Goal: Transaction & Acquisition: Purchase product/service

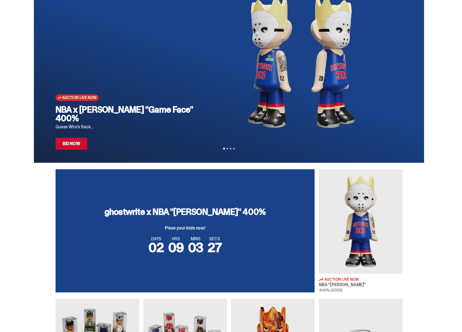
scroll to position [40, 0]
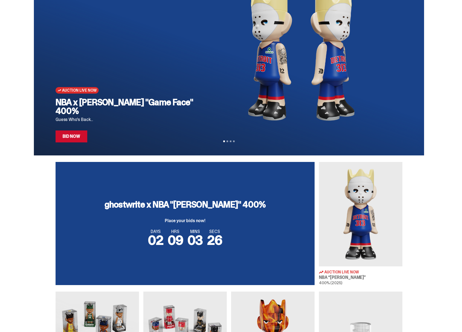
click at [359, 227] on img at bounding box center [360, 214] width 83 height 104
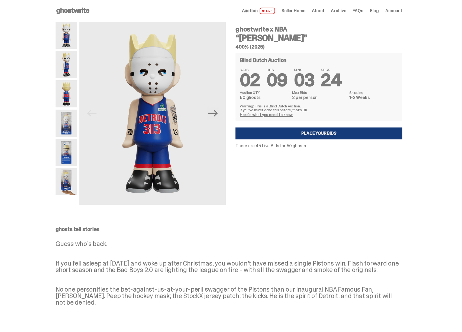
click at [287, 133] on link "Place your Bids" at bounding box center [318, 133] width 167 height 12
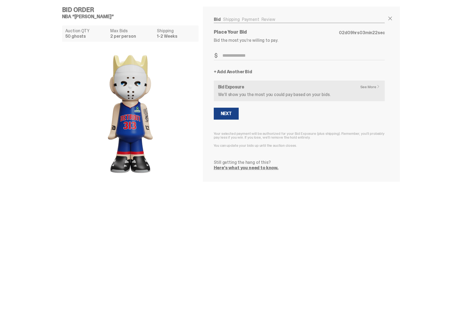
click at [219, 56] on input "Bid Amount" at bounding box center [299, 55] width 171 height 9
click at [255, 42] on p "Bid the most you’re willing to pay." at bounding box center [299, 40] width 171 height 4
click at [235, 55] on input "Bid Amount" at bounding box center [299, 55] width 171 height 9
type input "***"
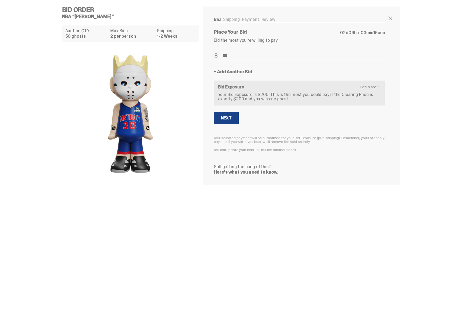
click at [392, 19] on span at bounding box center [390, 18] width 7 height 7
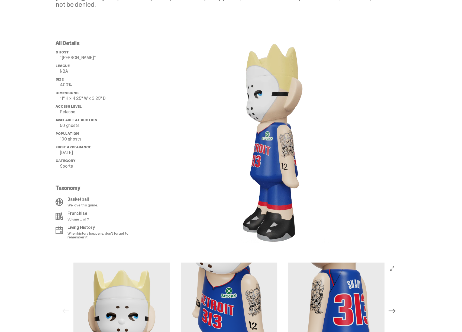
scroll to position [300, 0]
